Goal: Information Seeking & Learning: Learn about a topic

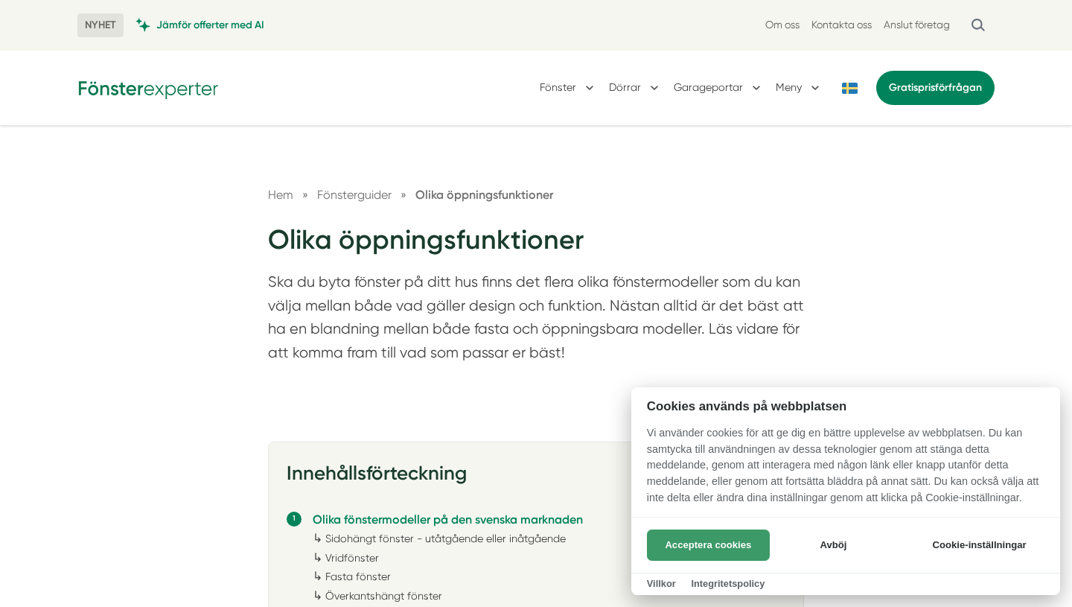
click at [703, 549] on button "Acceptera cookies" at bounding box center [708, 544] width 123 height 31
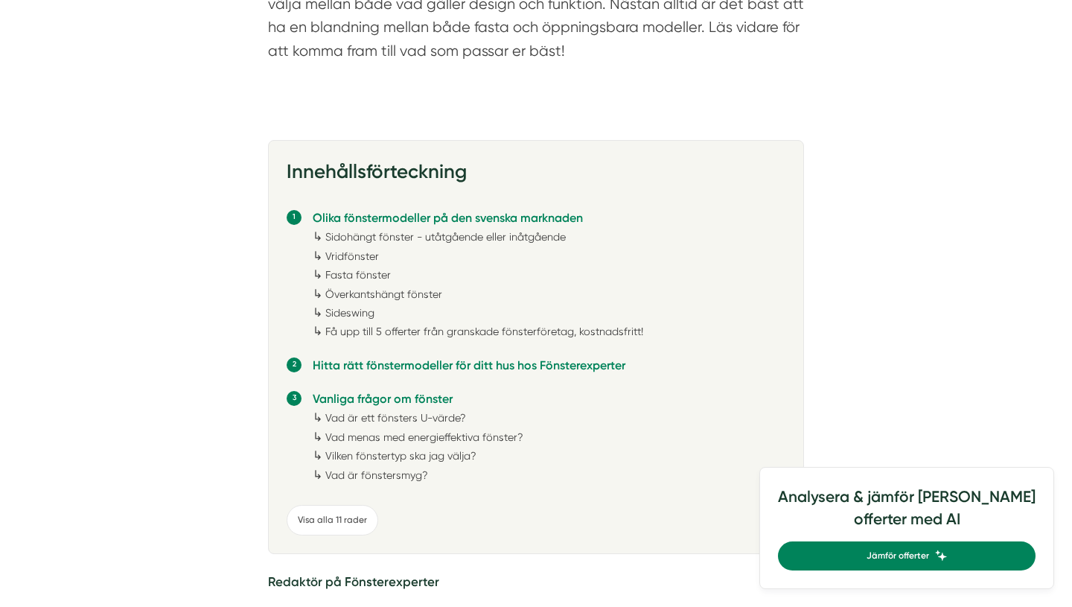
scroll to position [307, 0]
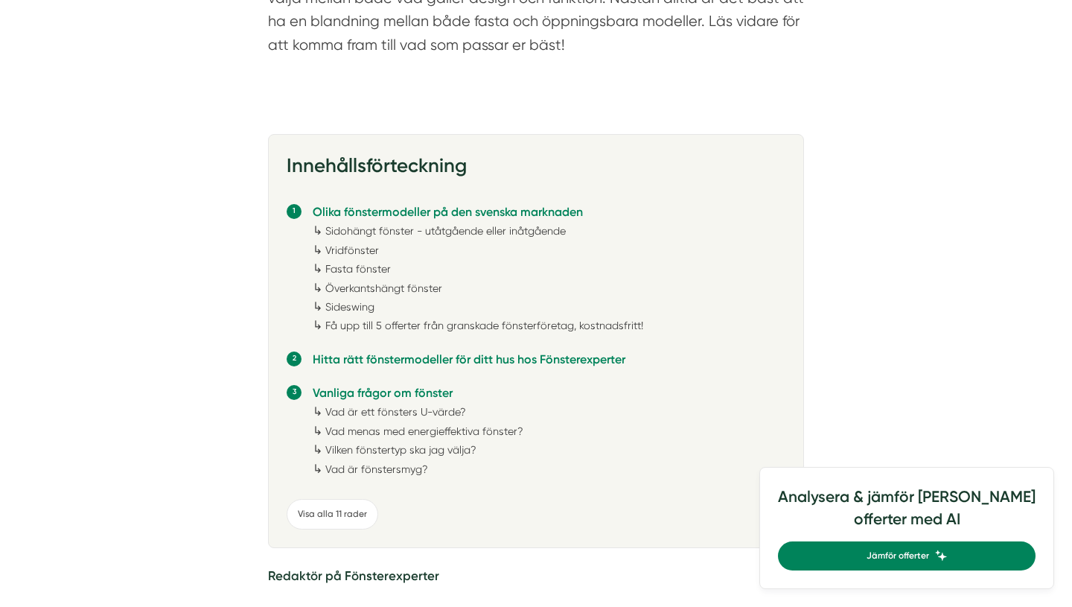
click at [427, 412] on link "Vad är ett fönsters U-värde?" at bounding box center [395, 412] width 141 height 12
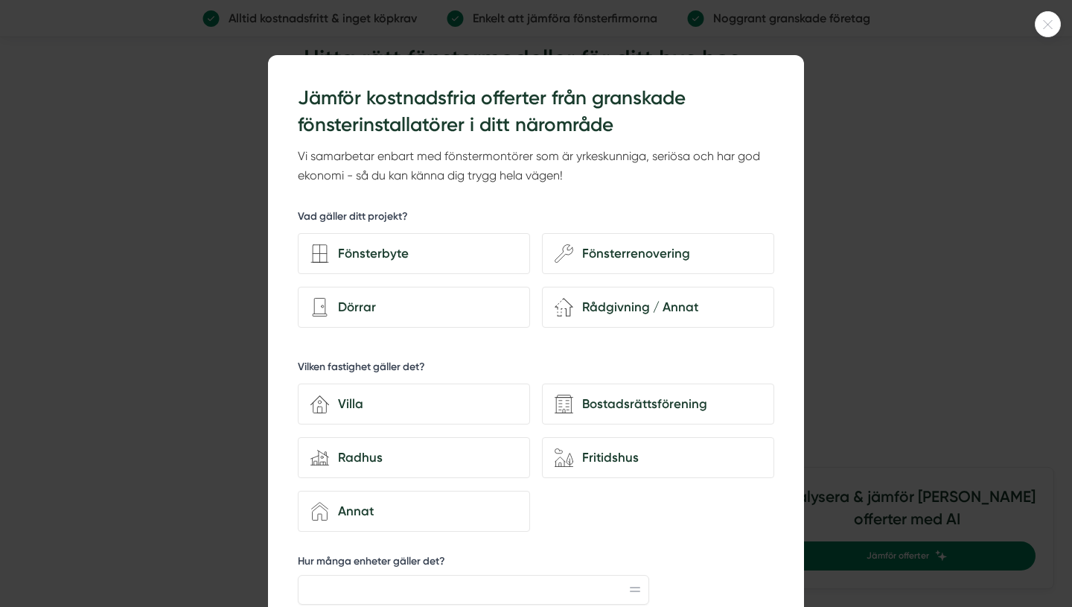
click at [1044, 30] on div at bounding box center [1048, 24] width 26 height 26
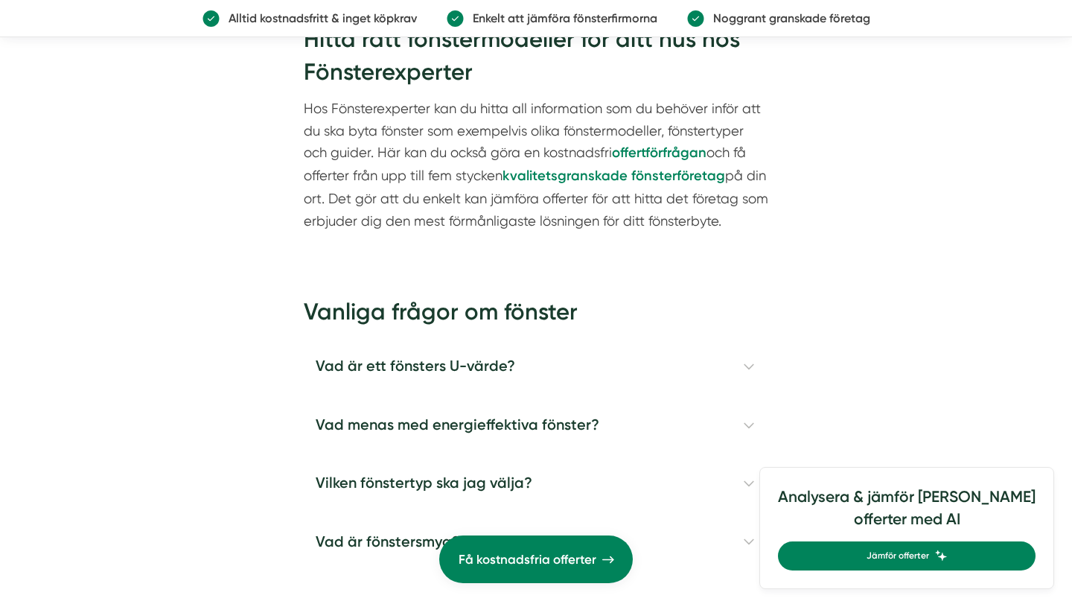
scroll to position [4014, 0]
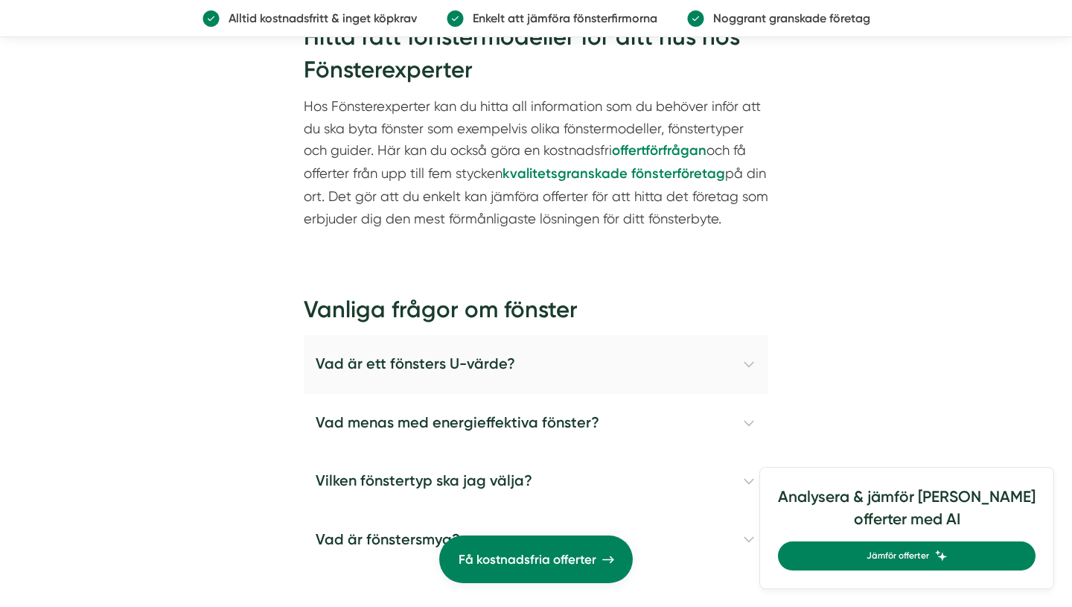
click at [747, 365] on h4 "Vad är ett fönsters U-värde?" at bounding box center [536, 364] width 464 height 58
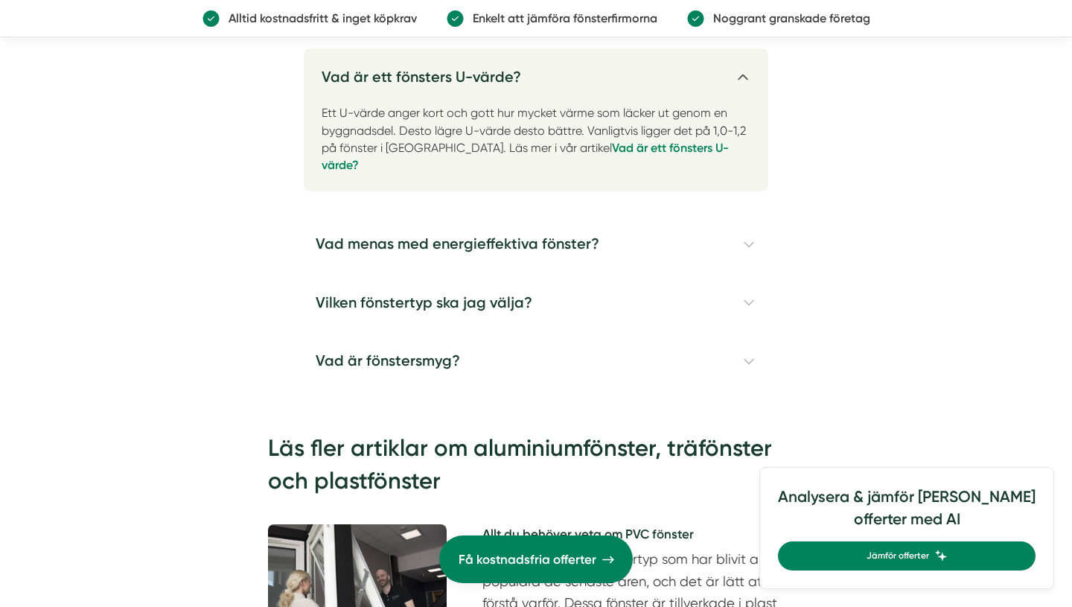
scroll to position [4321, 0]
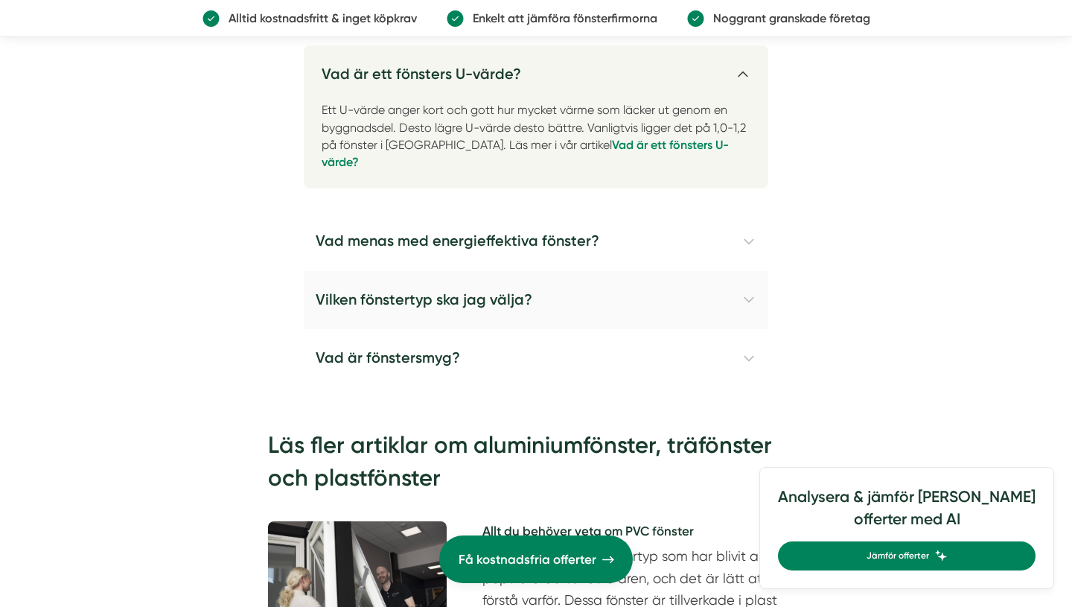
click at [747, 287] on h4 "Vilken fönstertyp ska jag välja?" at bounding box center [536, 300] width 464 height 58
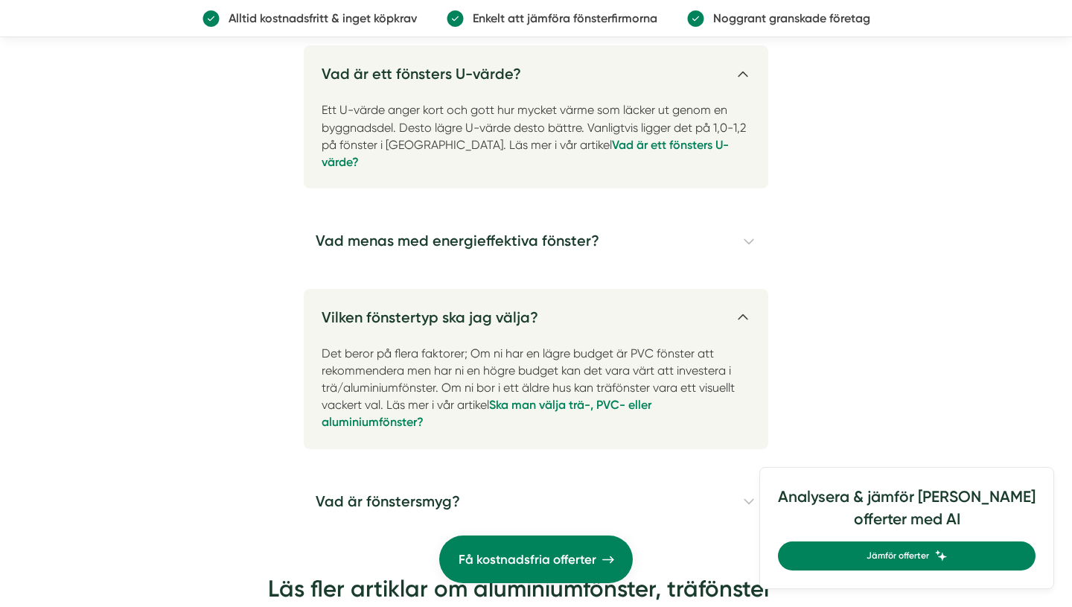
click at [747, 289] on h4 "Vilken fönstertyp ska jag välja?" at bounding box center [536, 311] width 464 height 45
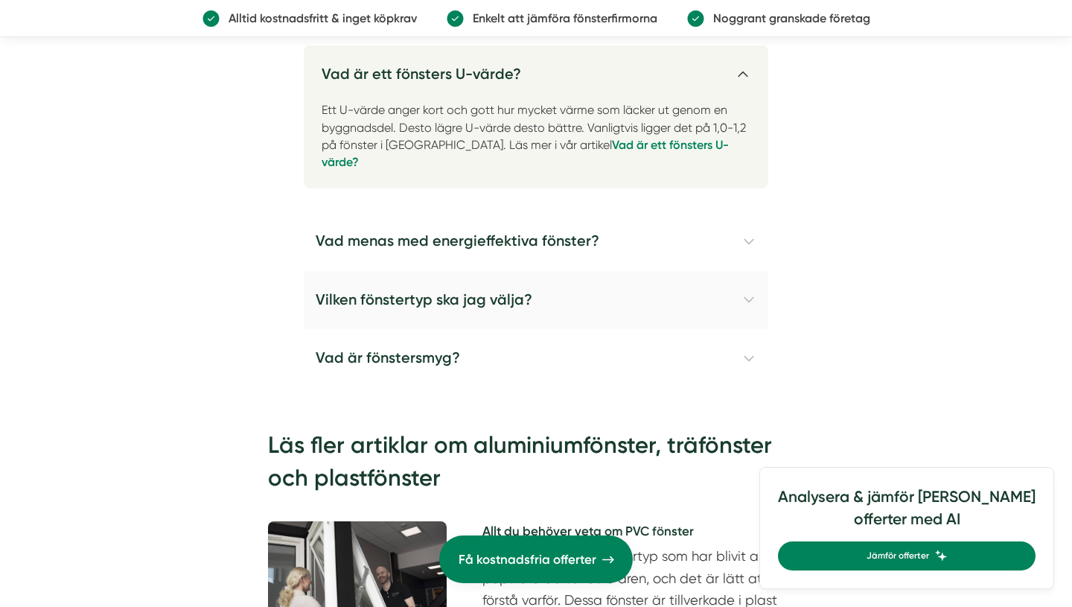
click at [751, 283] on h4 "Vilken fönstertyp ska jag välja?" at bounding box center [536, 300] width 464 height 58
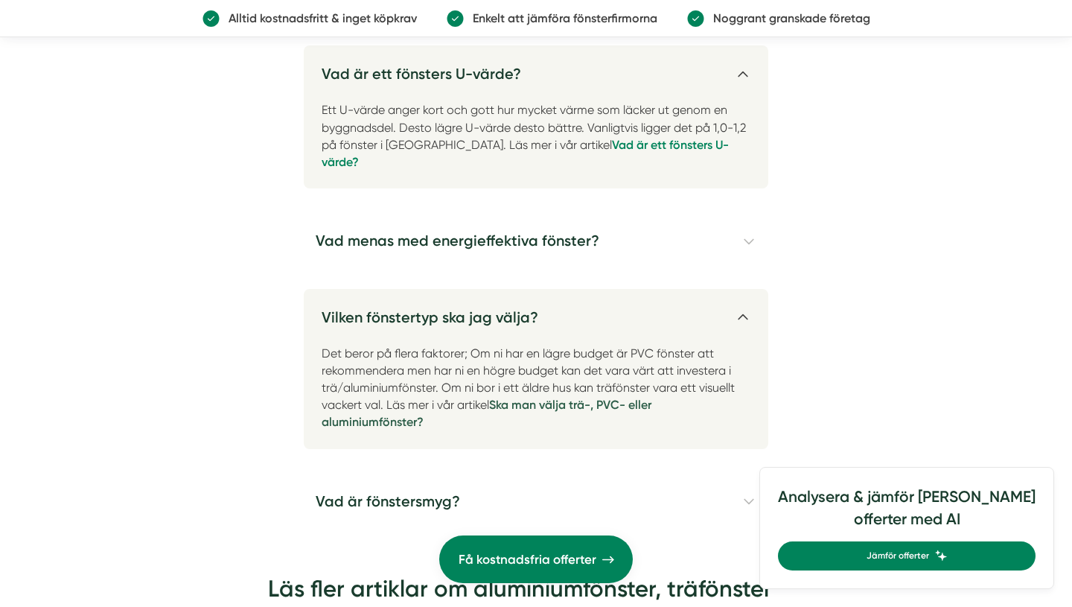
click at [621, 397] on strong "Ska man välja trä-, PVC- eller aluminiumfönster?" at bounding box center [487, 412] width 330 height 31
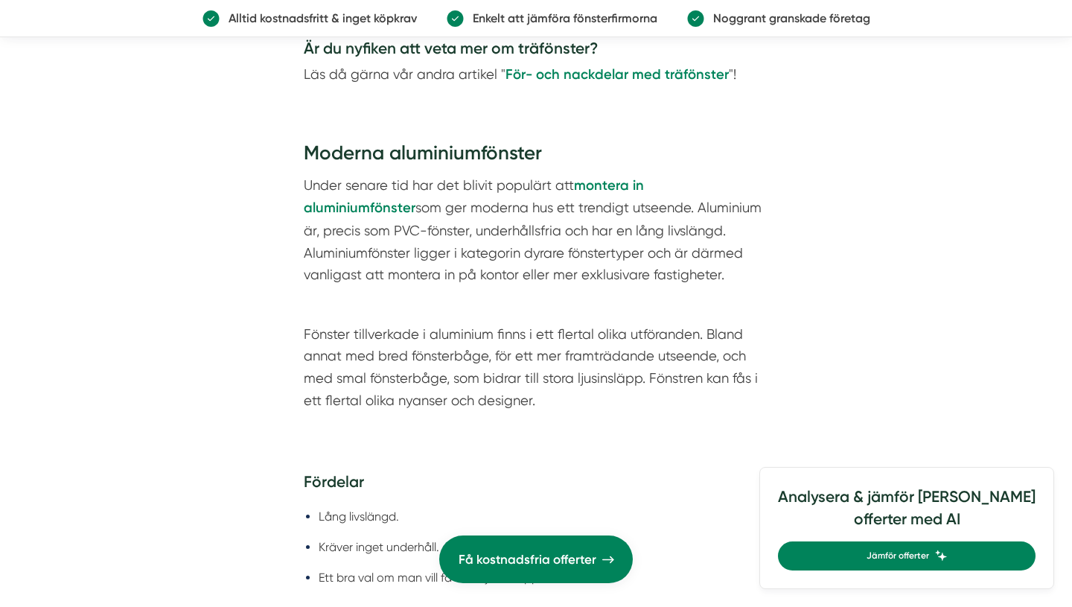
scroll to position [1970, 0]
